Goal: Transaction & Acquisition: Purchase product/service

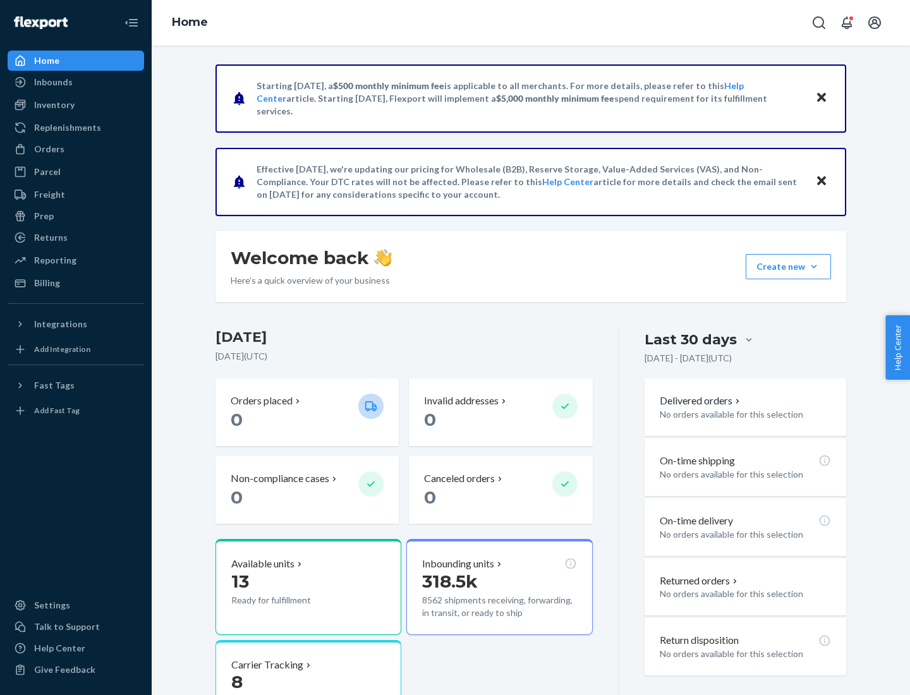
click at [48, 149] on div "Orders" at bounding box center [49, 149] width 30 height 13
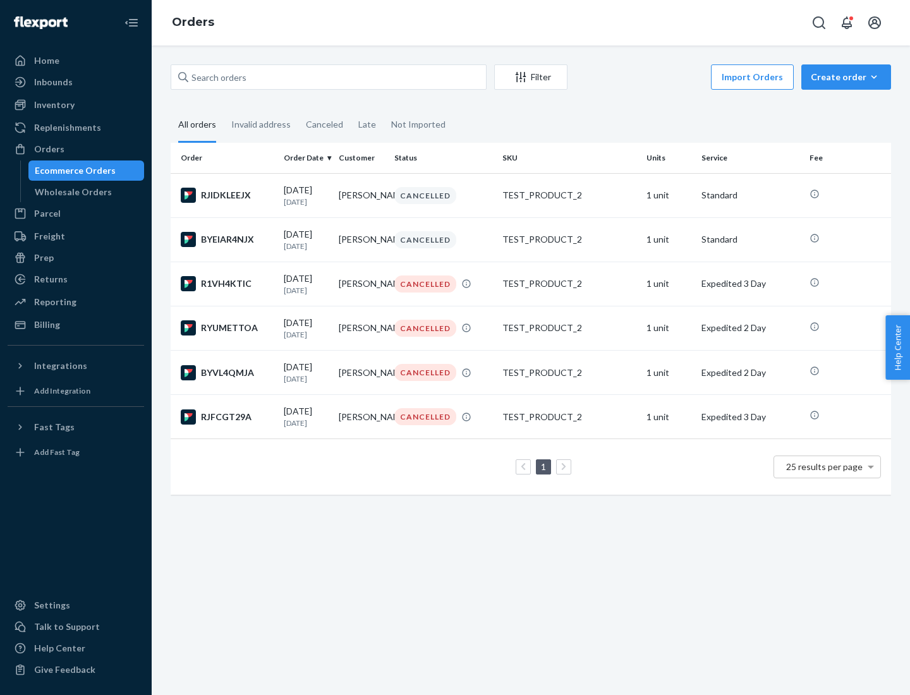
click at [70, 192] on div "Wholesale Orders" at bounding box center [73, 192] width 77 height 13
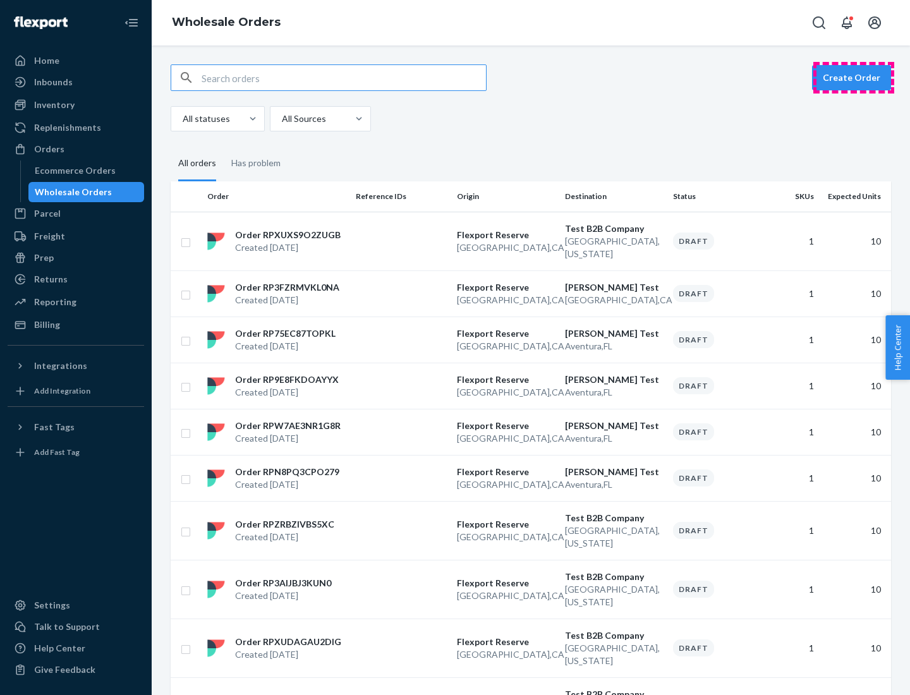
click at [854, 78] on button "Create Order" at bounding box center [851, 77] width 79 height 25
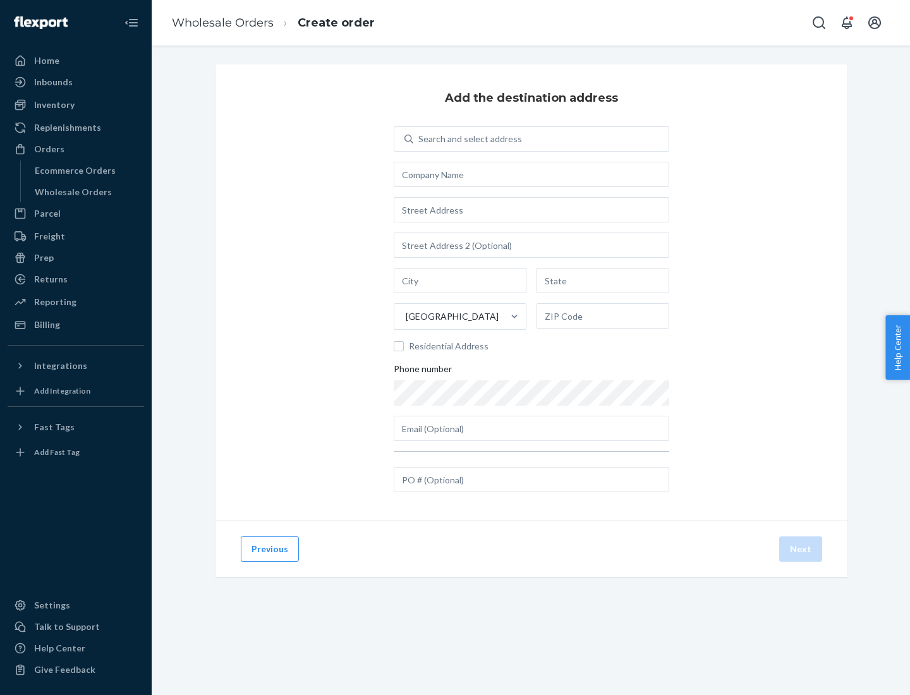
click at [468, 139] on div "Search and select address" at bounding box center [470, 139] width 104 height 13
click at [420, 139] on input "Search and select address" at bounding box center [418, 139] width 1 height 13
type input "[PERSON_NAME] Test"
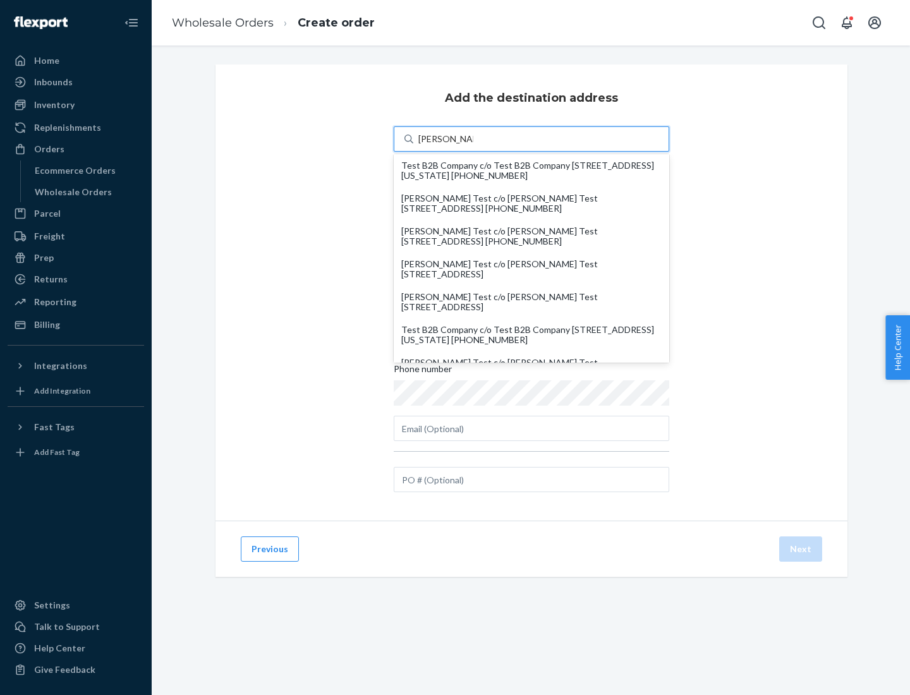
scroll to position [54, 0]
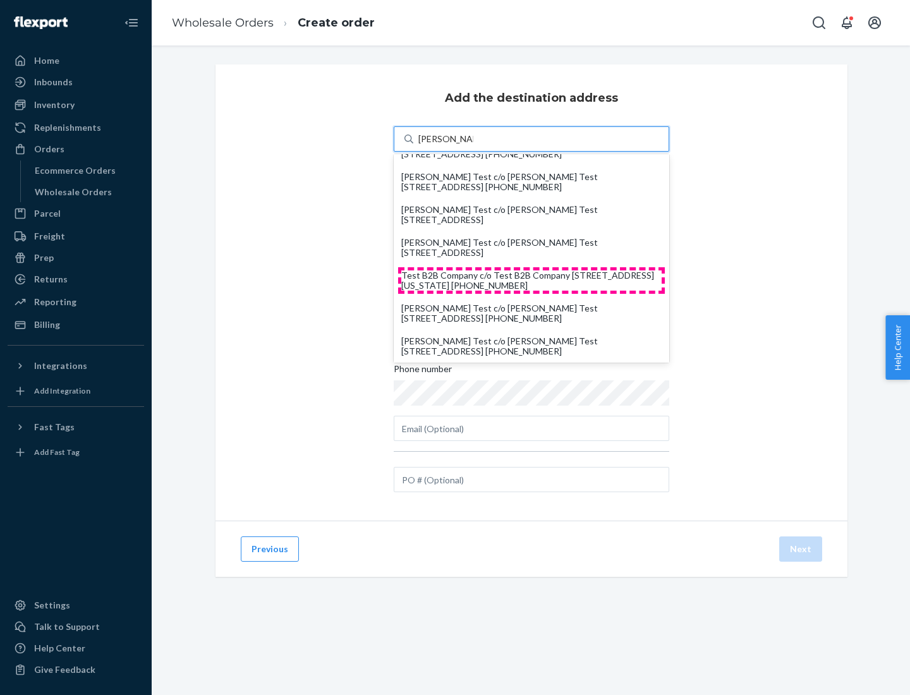
click at [531, 281] on div "Test B2B Company c/o Test B2B Company [STREET_ADDRESS][US_STATE] [PHONE_NUMBER]" at bounding box center [531, 280] width 260 height 20
click at [473, 145] on input "[PERSON_NAME] Test" at bounding box center [445, 139] width 55 height 13
type input "Test B2B Company"
type input "[GEOGRAPHIC_DATA]"
type input "[US_STATE]"
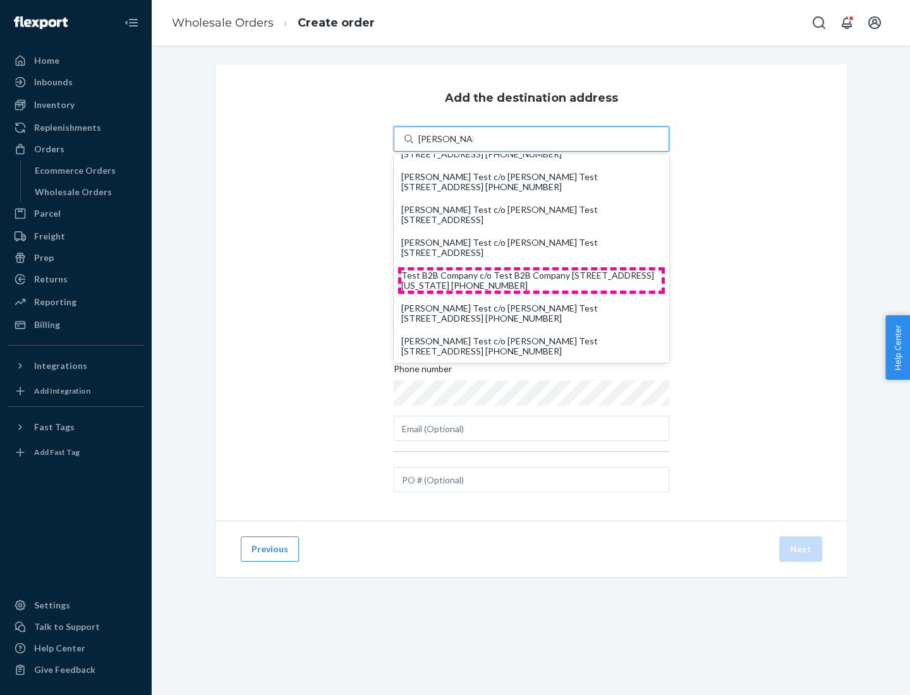
type input "29405"
type input "[STREET_ADDRESS]"
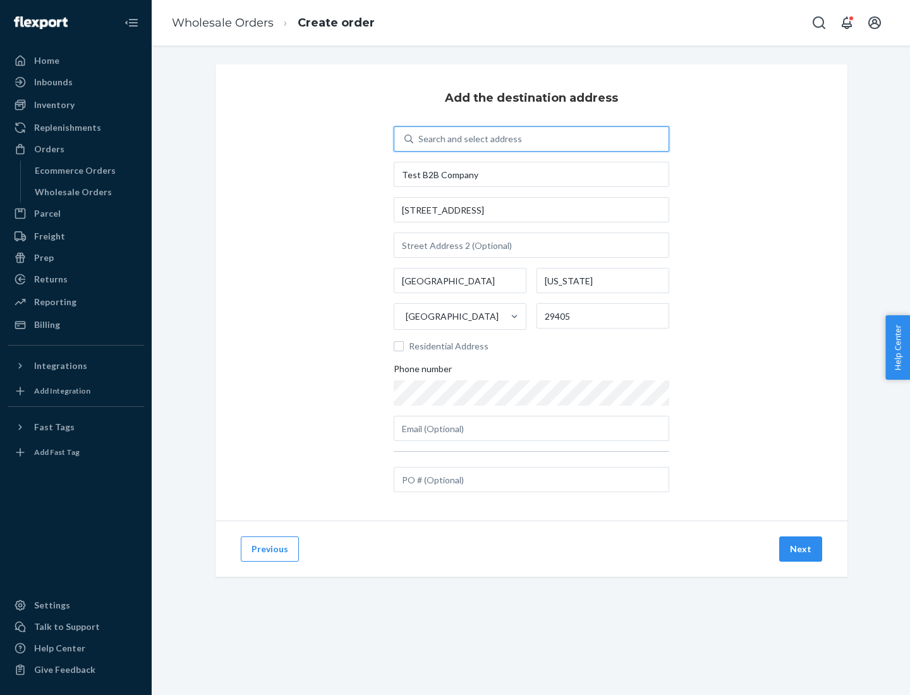
click at [801, 549] on button "Next" at bounding box center [800, 549] width 43 height 25
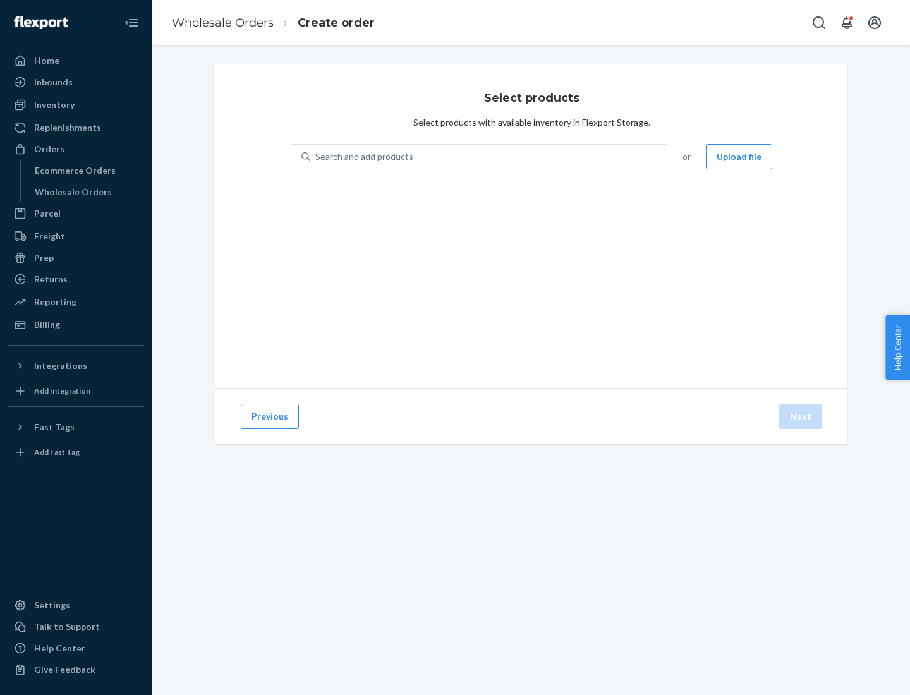
click at [489, 157] on div "Search and add products" at bounding box center [488, 156] width 356 height 23
click at [317, 157] on input "Search and add products" at bounding box center [315, 156] width 1 height 13
type input "test"
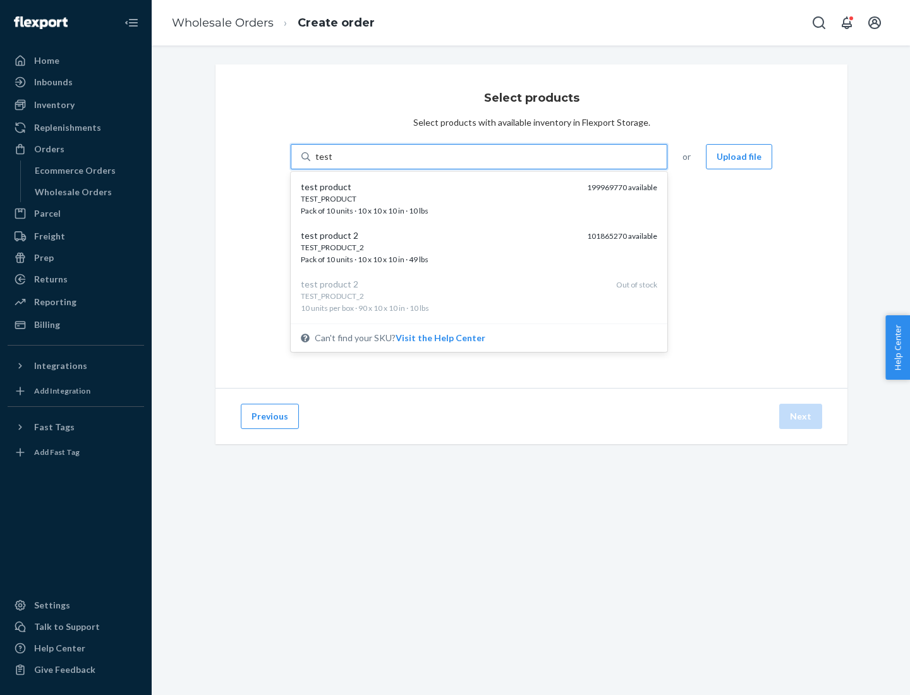
click at [439, 198] on div "TEST_PRODUCT" at bounding box center [439, 198] width 276 height 11
click at [332, 163] on input "test" at bounding box center [323, 156] width 16 height 13
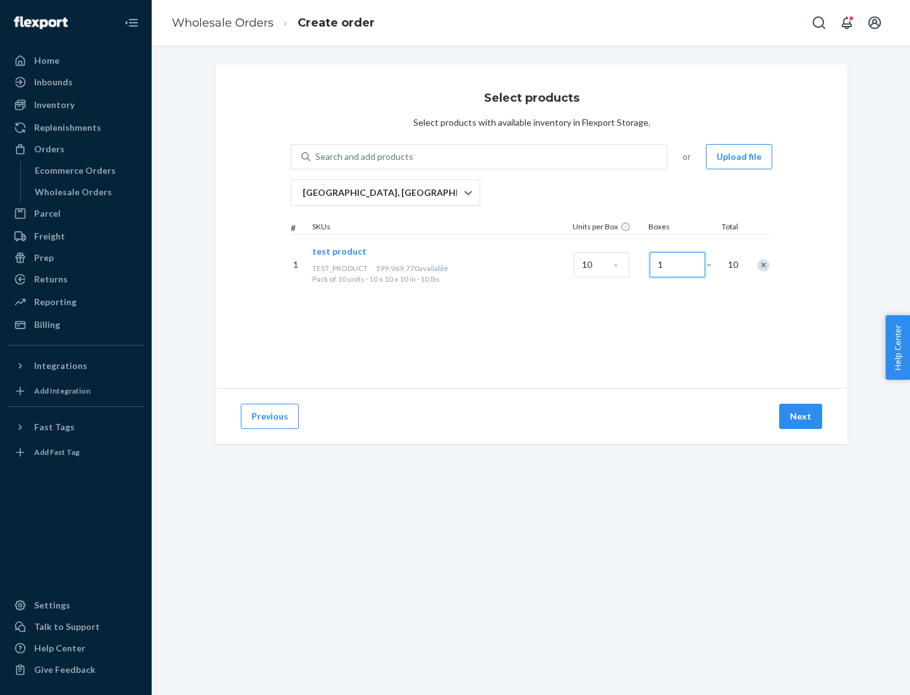
type input "1"
click at [801, 416] on button "Next" at bounding box center [800, 416] width 43 height 25
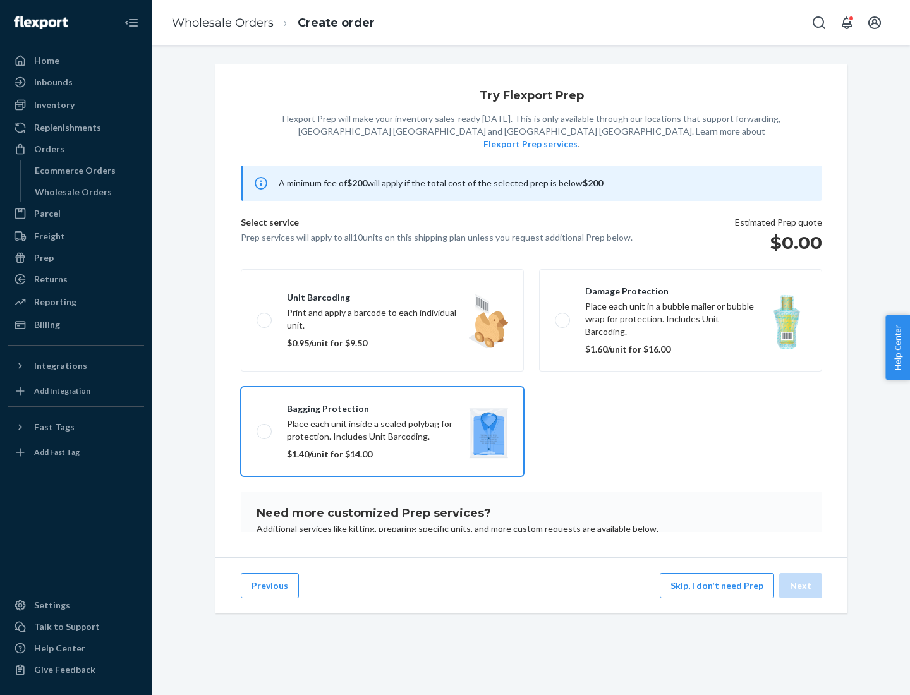
click at [257, 427] on input "Bagging protection Place each unit inside a sealed polybag for protection. Incl…" at bounding box center [261, 431] width 8 height 8
checkbox input "true"
click at [801, 586] on button "Next" at bounding box center [800, 585] width 43 height 25
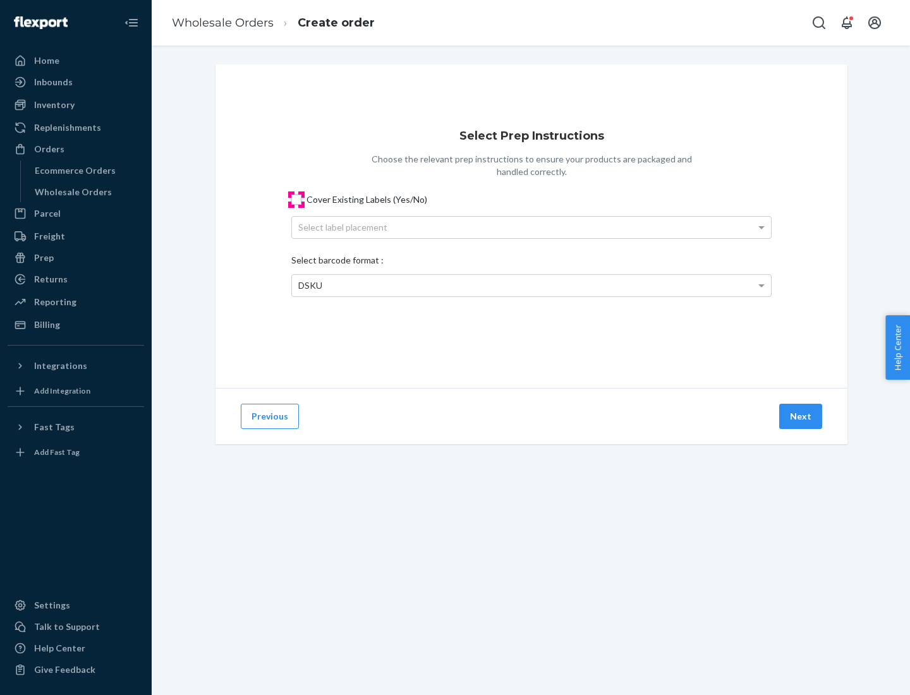
click at [296, 199] on input "Cover Existing Labels (Yes/No)" at bounding box center [296, 200] width 10 height 10
checkbox input "true"
click at [531, 227] on div "Select label placement" at bounding box center [531, 227] width 479 height 21
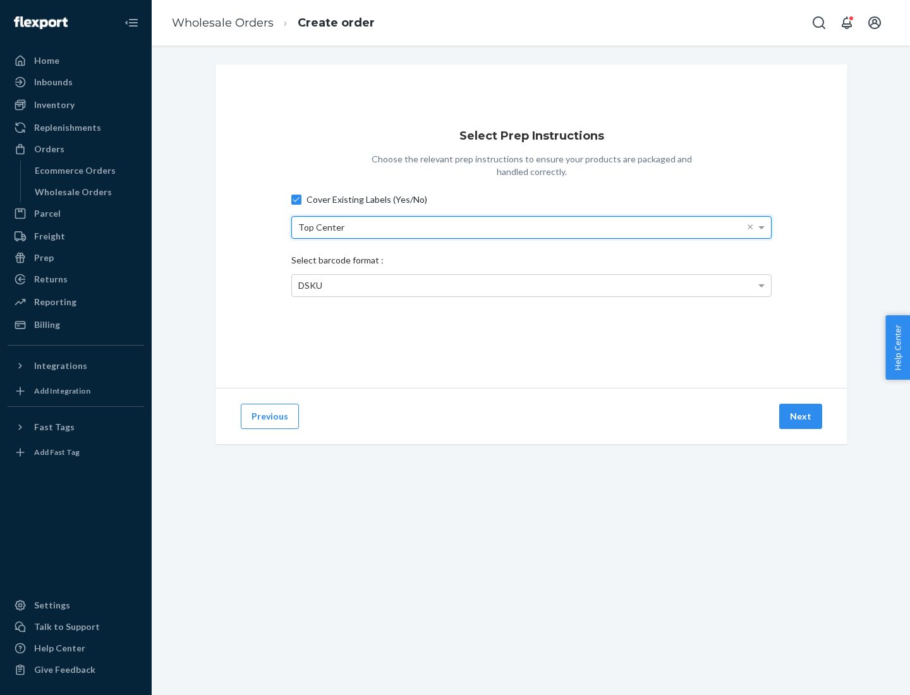
click at [531, 227] on div "Top Center" at bounding box center [531, 227] width 479 height 21
